Goal: Task Accomplishment & Management: Use online tool/utility

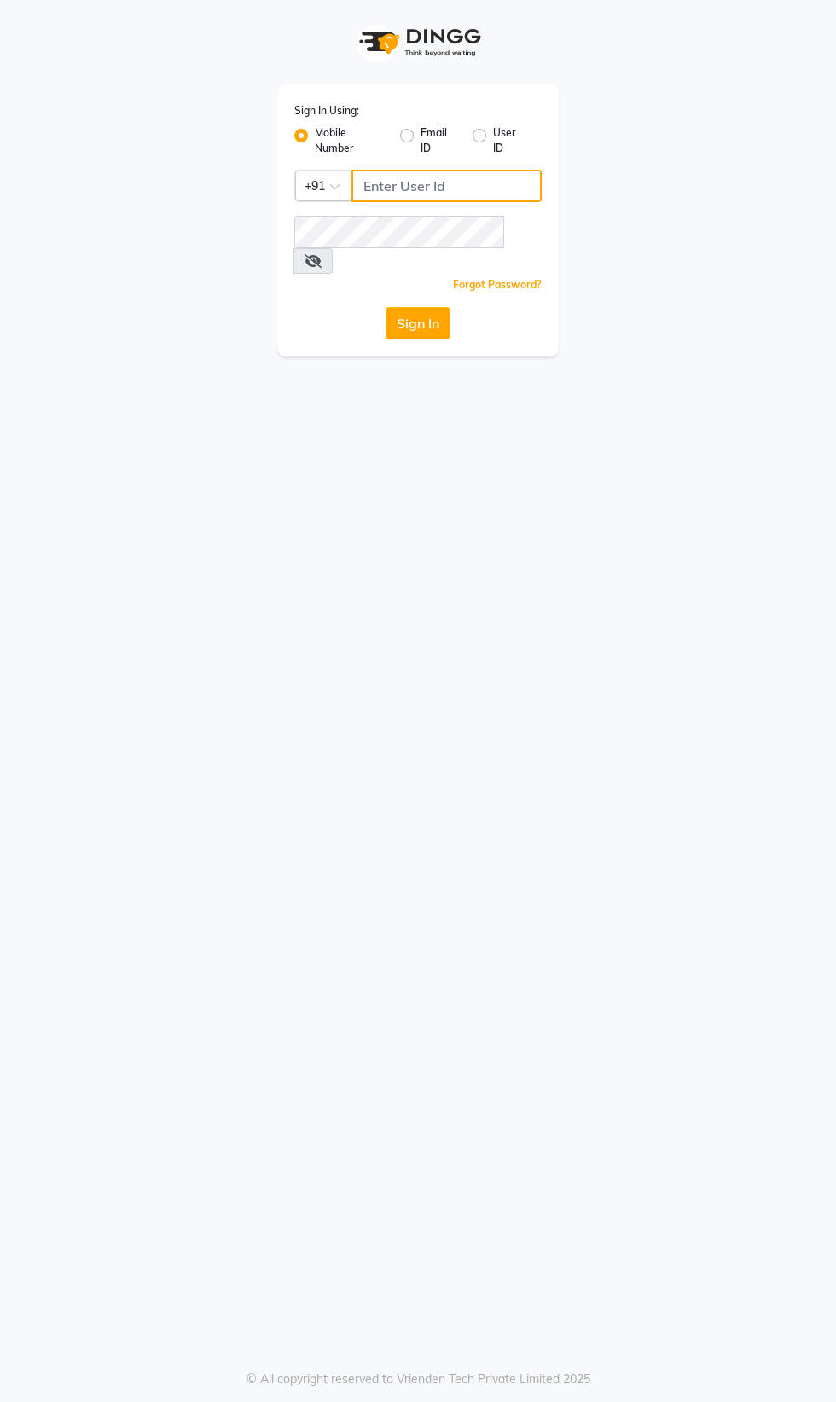
click at [395, 186] on input "Username" at bounding box center [446, 186] width 190 height 32
type input "8956544245"
click at [386, 307] on button "Sign In" at bounding box center [418, 323] width 65 height 32
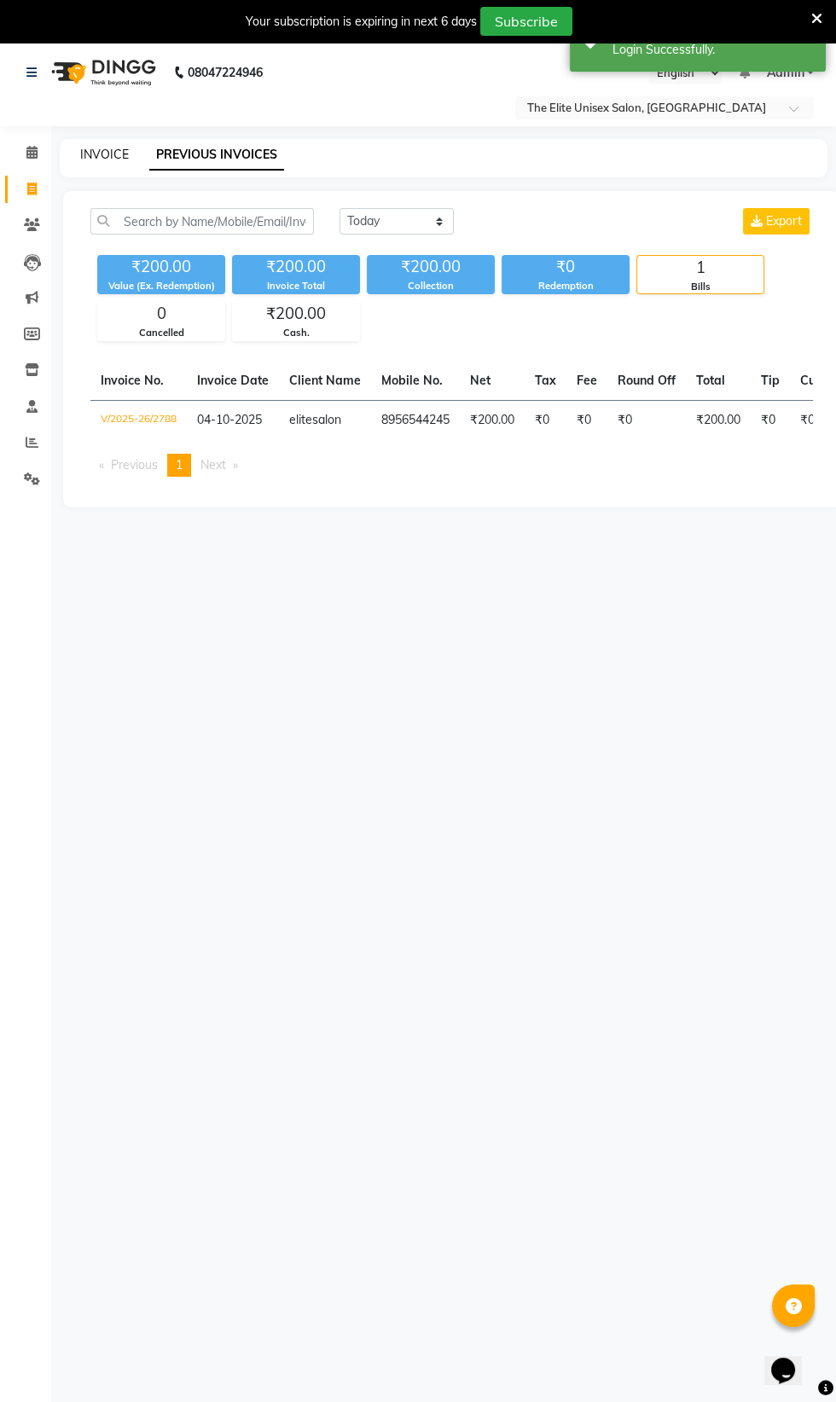
click at [104, 160] on link "INVOICE" at bounding box center [104, 154] width 49 height 15
select select "service"
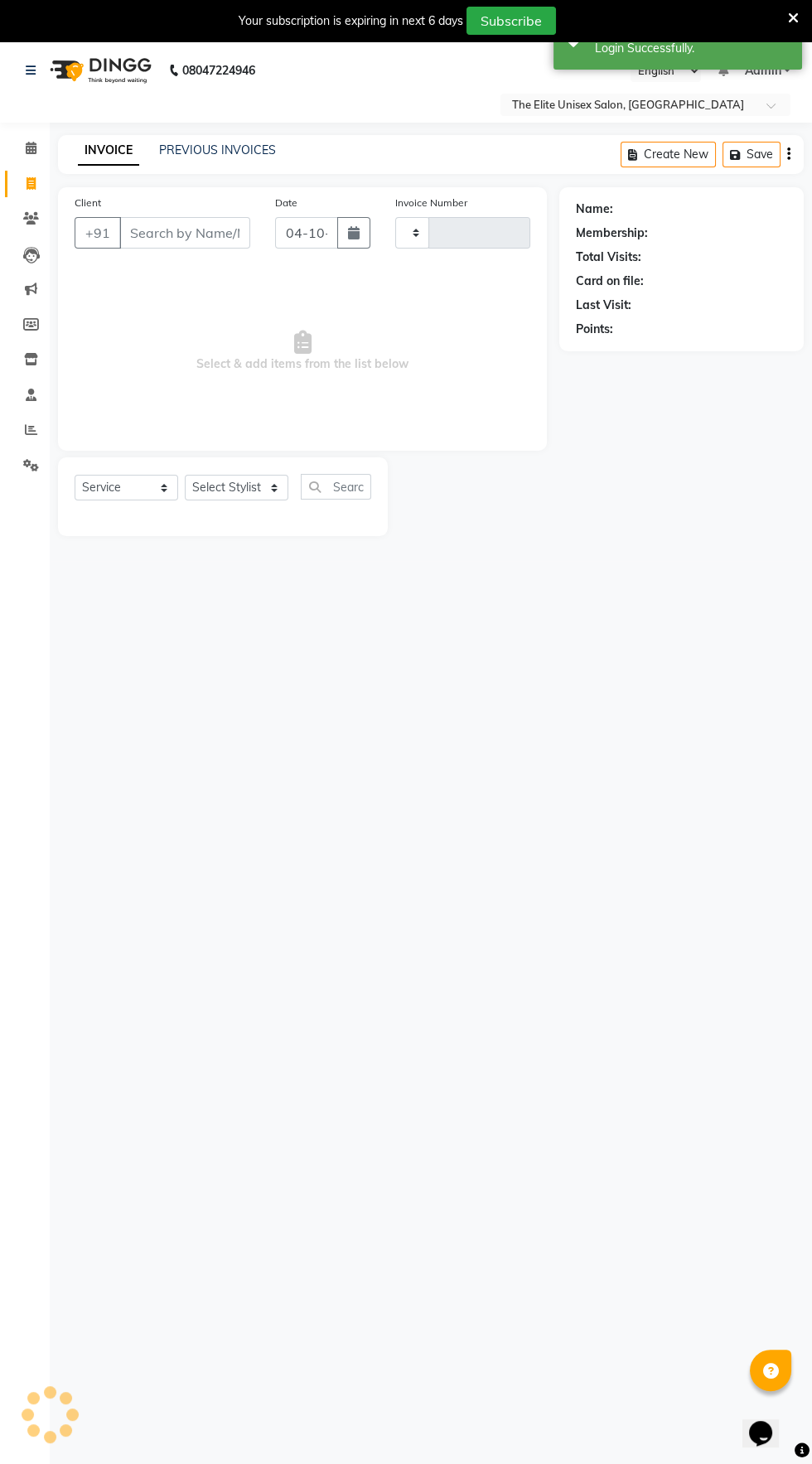
type input "2789"
select select "7086"
click at [228, 148] on link "PREVIOUS INVOICES" at bounding box center [218, 150] width 117 height 15
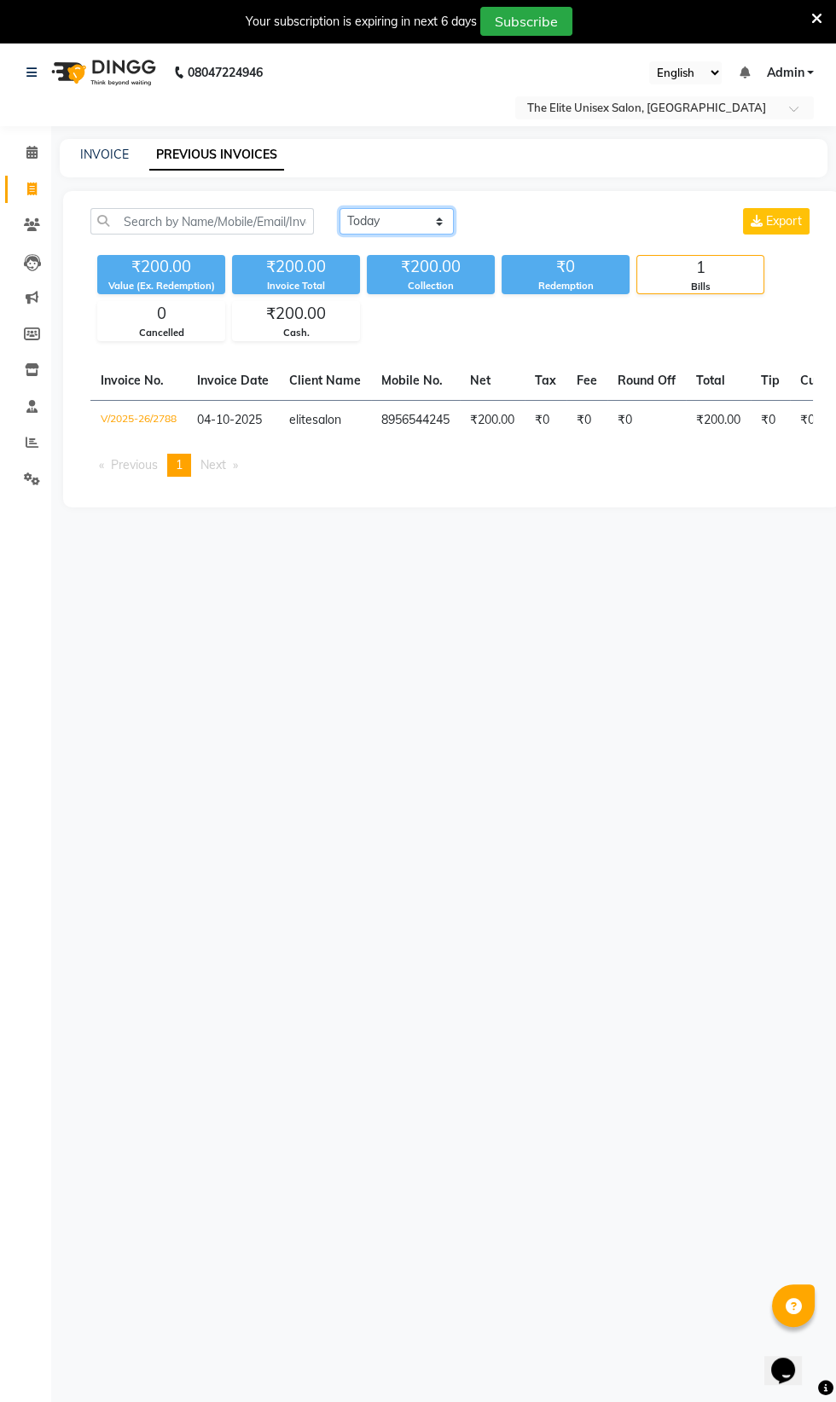
click at [424, 216] on select "[DATE] [DATE] Custom Range" at bounding box center [397, 221] width 114 height 26
select select "yesterday"
click at [340, 208] on select "[DATE] [DATE] Custom Range" at bounding box center [397, 221] width 114 height 26
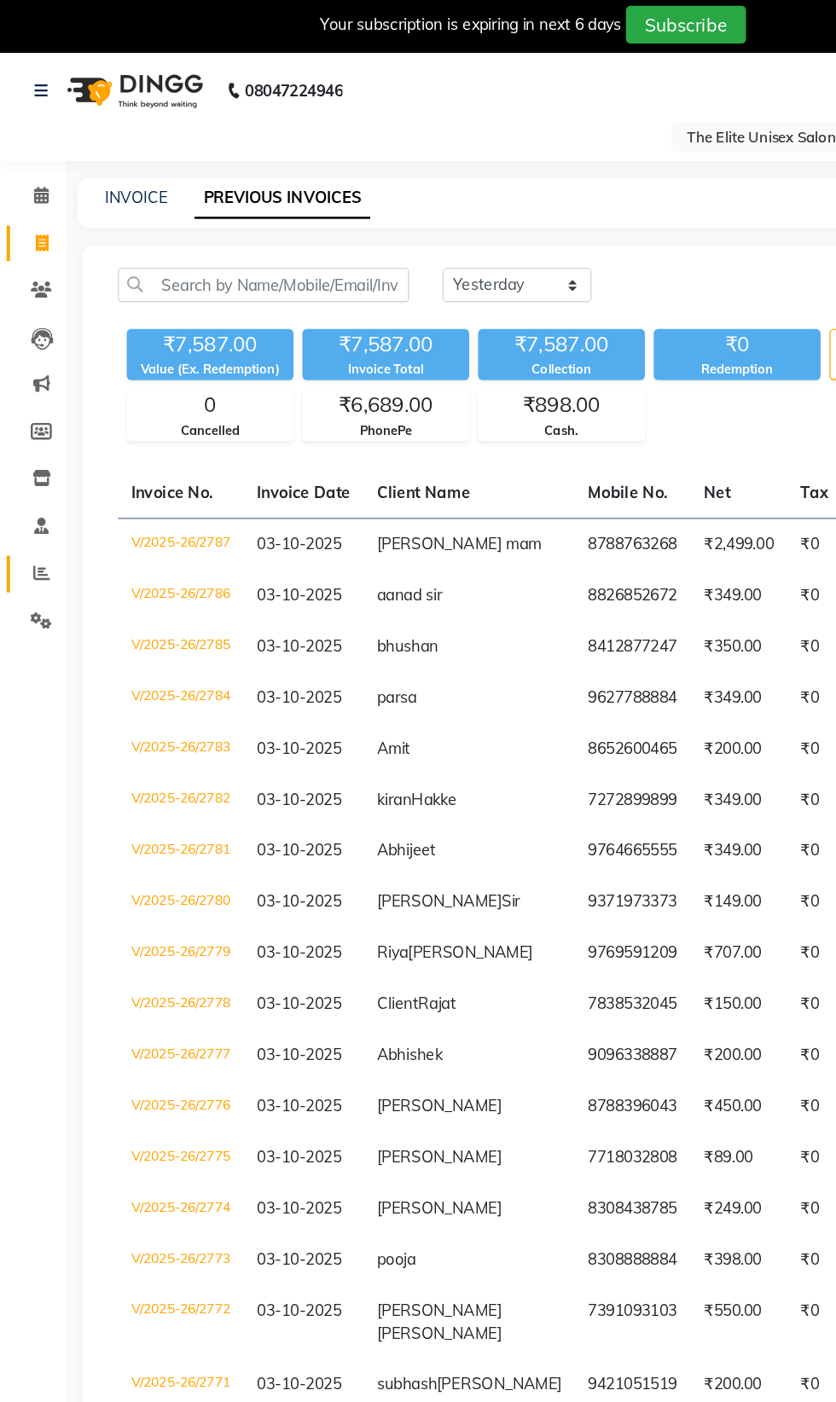
click at [38, 443] on span at bounding box center [32, 443] width 30 height 20
